Goal: Find specific page/section: Find specific page/section

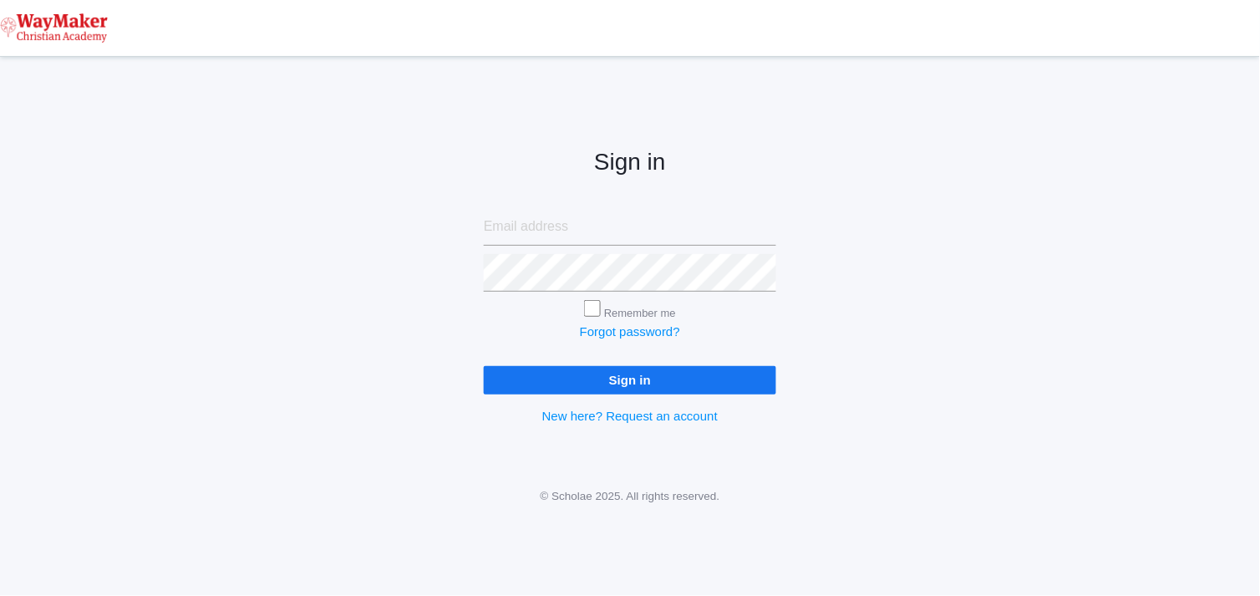
type input "cmarosz@waymakerchristian.com"
click at [654, 373] on input "Sign in" at bounding box center [630, 380] width 293 height 28
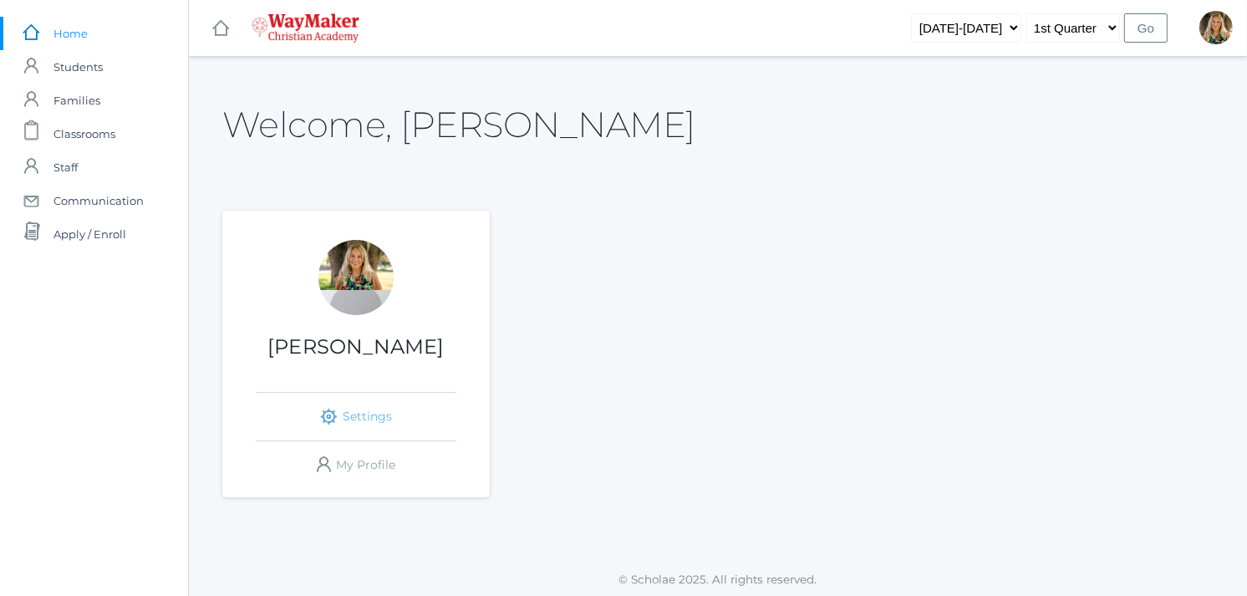
click at [369, 418] on link "icons/ui/navigation/settings Created with Sketch. Settings" at bounding box center [356, 417] width 201 height 48
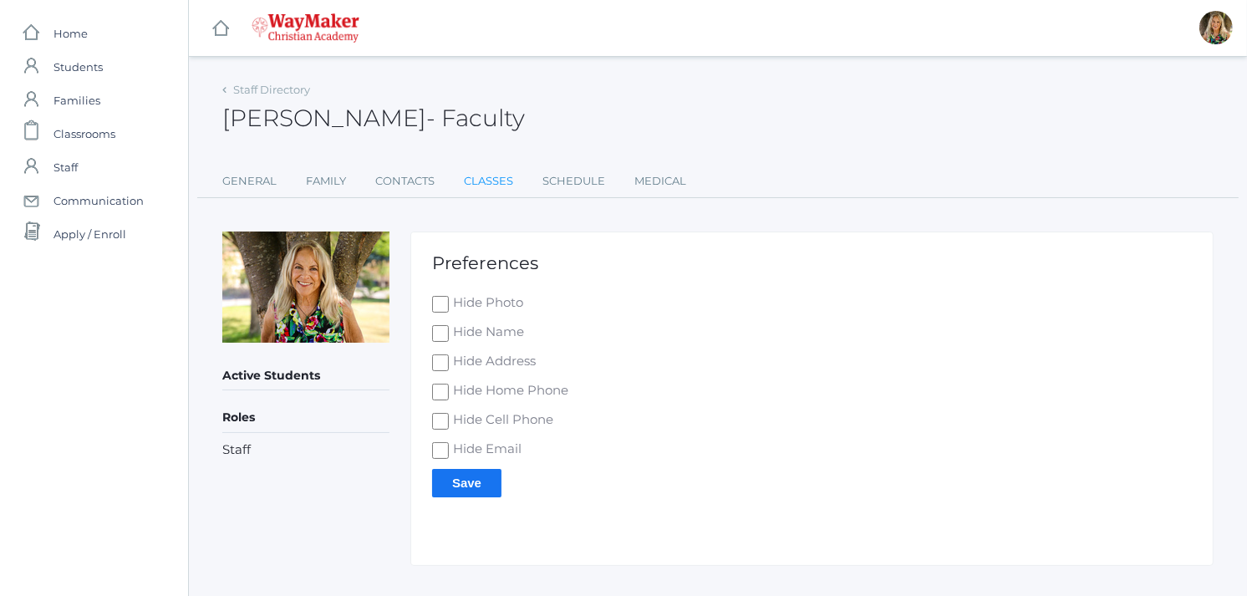
click at [486, 180] on link "Classes" at bounding box center [488, 181] width 49 height 33
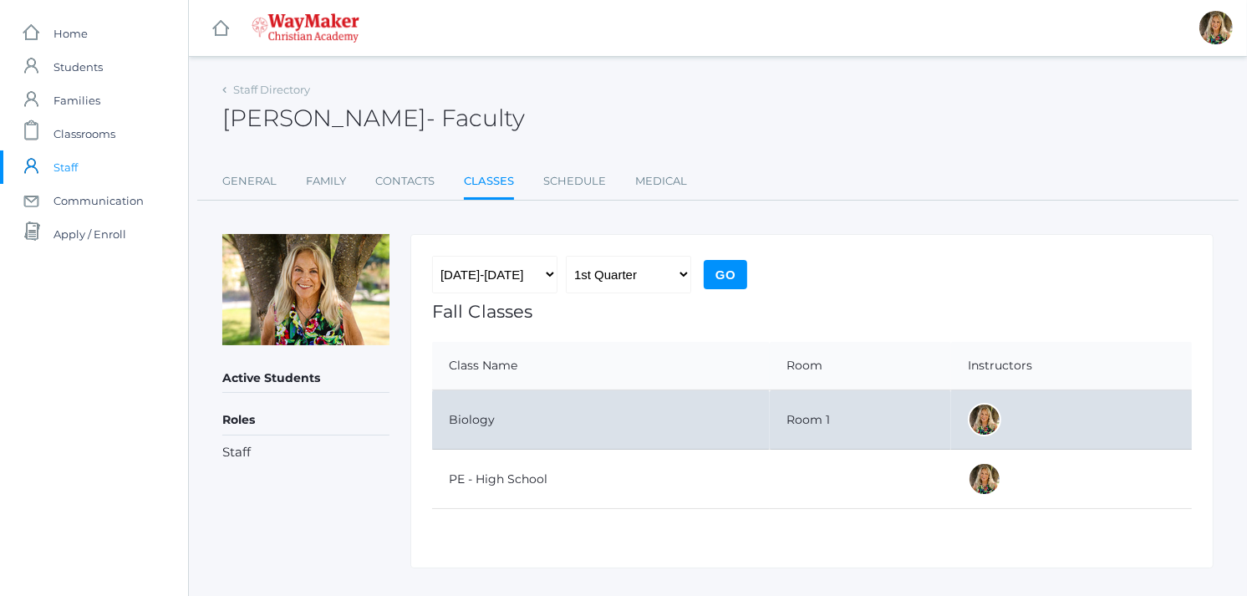
click at [591, 430] on td "Biology" at bounding box center [601, 419] width 338 height 59
